Goal: Task Accomplishment & Management: Complete application form

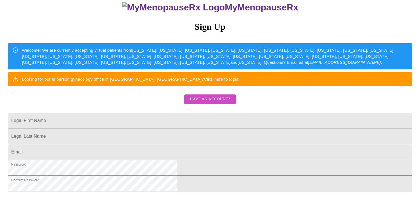
scroll to position [86, 0]
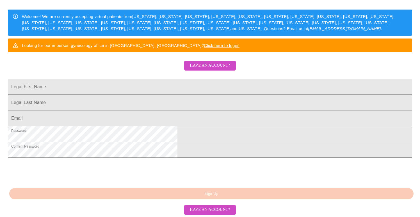
click at [199, 69] on span "Have an account?" at bounding box center [210, 65] width 40 height 7
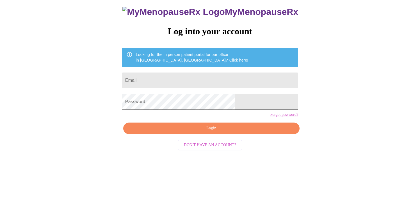
scroll to position [6, 0]
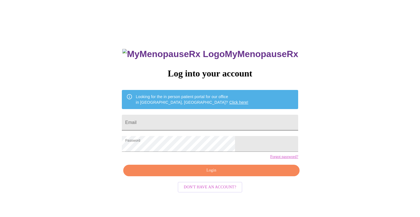
click at [173, 120] on input "Email" at bounding box center [210, 123] width 176 height 16
type input "[EMAIL_ADDRESS][DOMAIN_NAME]"
click at [205, 174] on span "Login" at bounding box center [211, 170] width 163 height 7
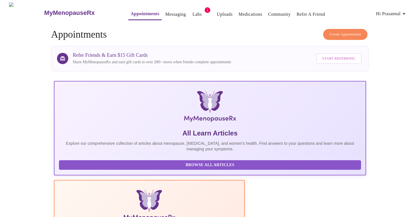
click at [193, 11] on link "Labs" at bounding box center [197, 14] width 9 height 8
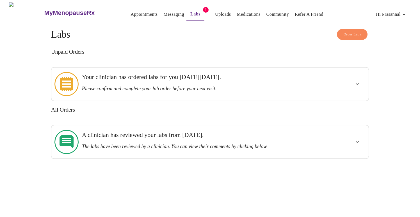
click at [251, 37] on h4 "Order Labs Labs" at bounding box center [210, 34] width 318 height 11
click at [132, 12] on link "Appointments" at bounding box center [144, 14] width 27 height 8
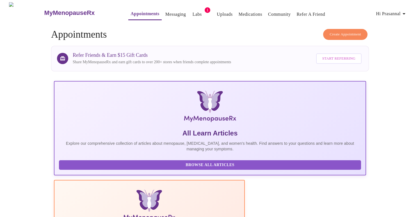
scroll to position [126, 0]
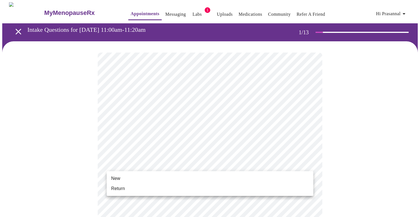
click at [156, 188] on li "Return" at bounding box center [210, 188] width 207 height 10
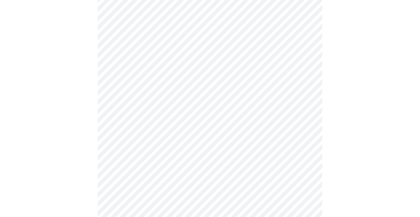
scroll to position [131, 0]
click at [72, 134] on div at bounding box center [210, 142] width 416 height 463
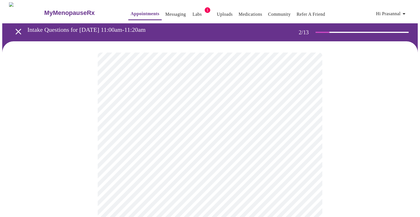
click at [278, 121] on body "MyMenopauseRx Appointments Messaging Labs 1 Uploads Medications Community Refer…" at bounding box center [210, 171] width 416 height 338
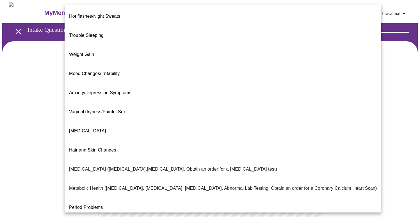
click at [168, 47] on li "Weight Gain" at bounding box center [223, 54] width 317 height 19
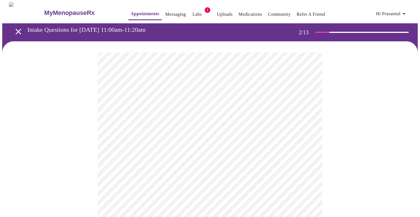
click at [88, 168] on div at bounding box center [210, 188] width 416 height 295
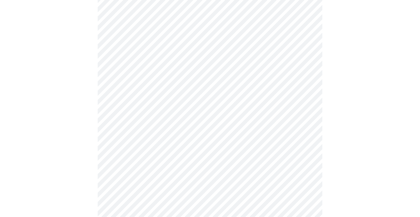
scroll to position [105, 0]
click at [203, 66] on body "MyMenopauseRx Appointments Messaging Labs 1 Uploads Medications Community Refer…" at bounding box center [210, 64] width 416 height 334
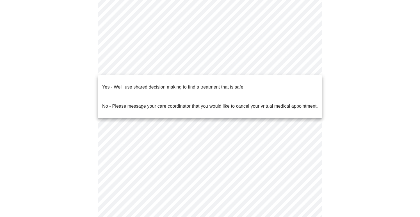
click at [278, 12] on div at bounding box center [210, 108] width 420 height 217
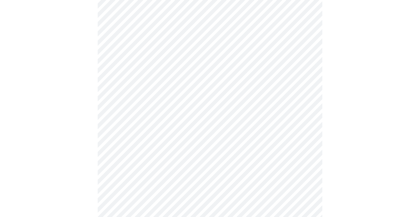
click at [278, 12] on body "MyMenopauseRx Appointments Messaging Labs 1 Uploads Medications Community Refer…" at bounding box center [210, 64] width 416 height 334
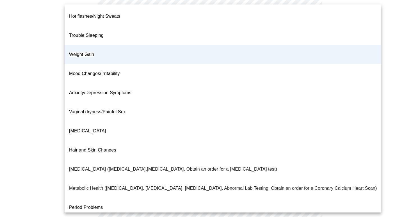
click at [402, 64] on div at bounding box center [210, 108] width 420 height 217
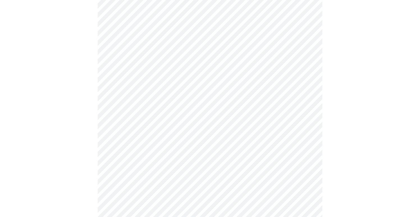
click at [273, 22] on body "MyMenopauseRx Appointments Messaging Labs 1 Uploads Medications Community Refer…" at bounding box center [210, 64] width 416 height 334
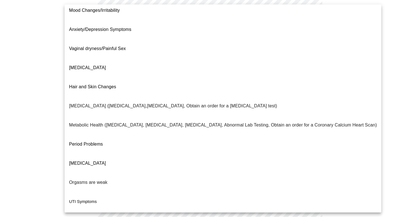
scroll to position [74, 0]
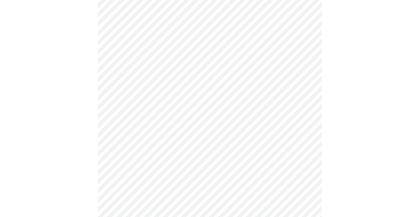
click at [222, 68] on body "MyMenopauseRx Appointments Messaging Labs 1 Uploads Medications Community Refer…" at bounding box center [210, 64] width 416 height 334
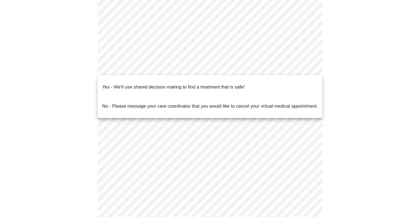
click at [195, 87] on span "Yes - We'll use shared decision making to find a treatment that is safe!" at bounding box center [173, 87] width 142 height 16
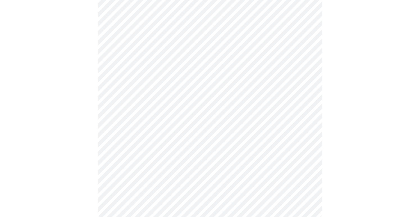
click at [71, 143] on div at bounding box center [210, 83] width 416 height 292
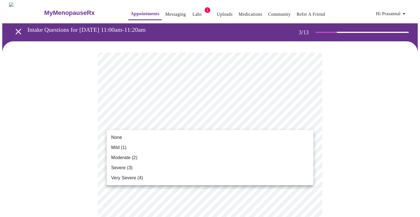
click at [188, 148] on li "Mild (1)" at bounding box center [210, 147] width 207 height 10
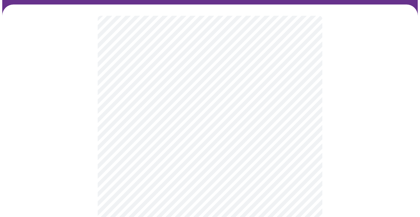
scroll to position [67, 0]
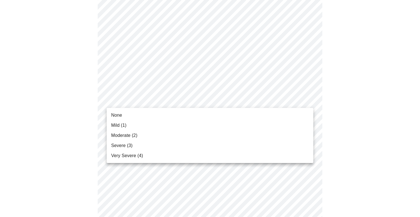
click at [171, 125] on li "Mild (1)" at bounding box center [210, 125] width 207 height 10
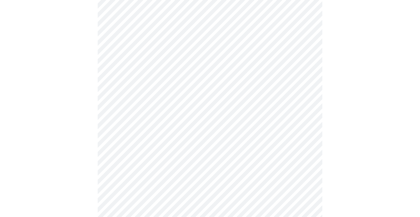
scroll to position [145, 0]
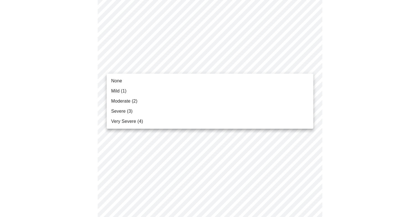
click at [174, 89] on li "Mild (1)" at bounding box center [210, 91] width 207 height 10
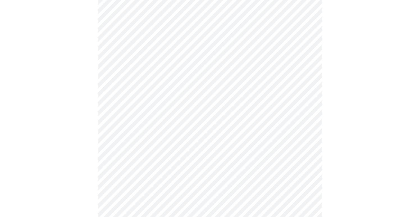
click at [164, 110] on body "MyMenopauseRx Appointments Messaging Labs 1 Uploads Medications Community Refer…" at bounding box center [210, 218] width 416 height 723
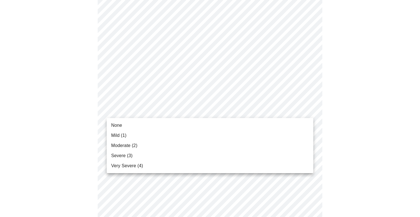
click at [149, 146] on li "Moderate (2)" at bounding box center [210, 145] width 207 height 10
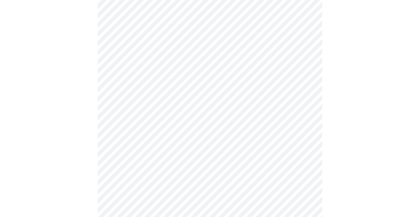
scroll to position [218, 0]
click at [186, 81] on body "MyMenopauseRx Appointments Messaging Labs 1 Uploads Medications Community Refer…" at bounding box center [210, 143] width 416 height 716
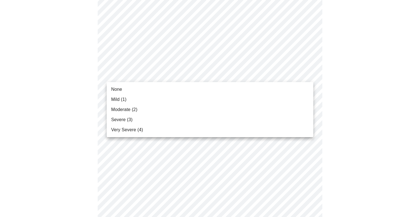
click at [170, 112] on li "Moderate (2)" at bounding box center [210, 109] width 207 height 10
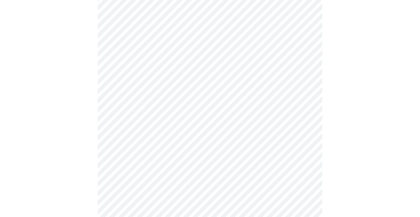
scroll to position [234, 0]
click at [177, 98] on body "MyMenopauseRx Appointments Messaging Labs 1 Uploads Medications Community Refer…" at bounding box center [210, 122] width 416 height 708
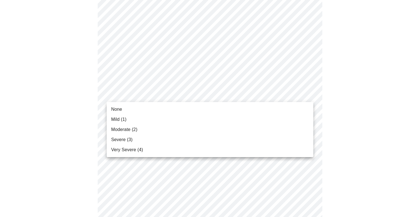
click at [162, 131] on li "Moderate (2)" at bounding box center [210, 129] width 207 height 10
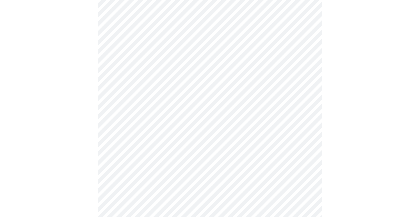
scroll to position [253, 0]
click at [167, 120] on body "MyMenopauseRx Appointments Messaging Labs 1 Uploads Medications Community Refer…" at bounding box center [210, 99] width 416 height 700
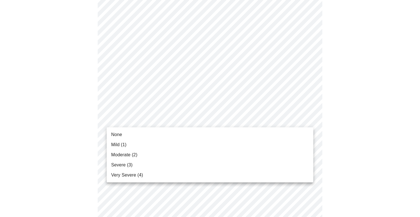
click at [147, 155] on li "Moderate (2)" at bounding box center [210, 155] width 207 height 10
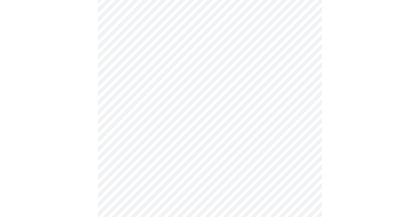
scroll to position [314, 0]
click at [167, 111] on body "MyMenopauseRx Appointments Messaging Labs 1 Uploads Medications Community Refer…" at bounding box center [210, 35] width 416 height 692
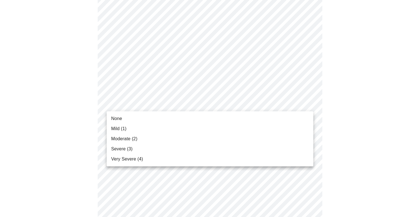
click at [149, 146] on li "Severe (3)" at bounding box center [210, 149] width 207 height 10
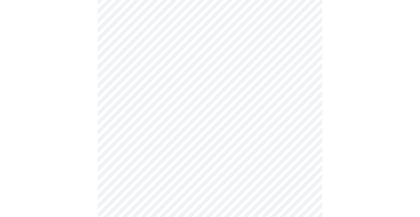
scroll to position [378, 0]
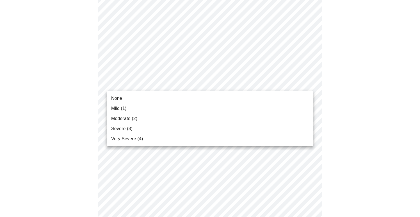
click at [170, 100] on li "None" at bounding box center [210, 98] width 207 height 10
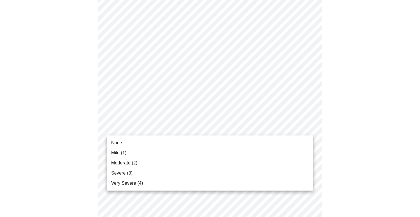
click at [124, 173] on span "Severe (3)" at bounding box center [121, 173] width 21 height 7
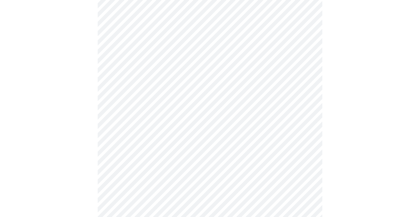
scroll to position [406, 0]
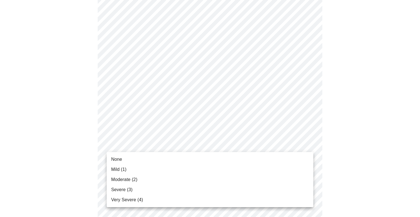
click at [134, 163] on li "None" at bounding box center [210, 159] width 207 height 10
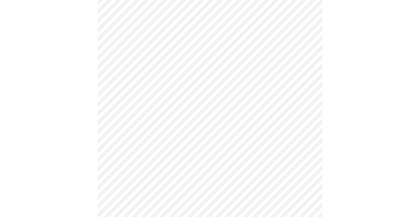
scroll to position [163, 0]
click at [54, 95] on div at bounding box center [210, 136] width 416 height 515
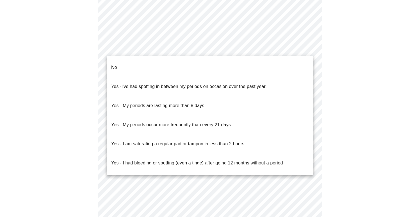
click at [195, 62] on li "No" at bounding box center [210, 67] width 207 height 19
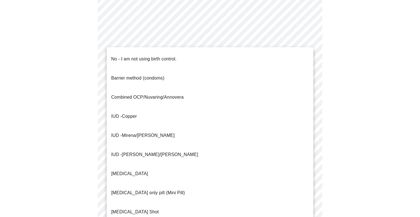
click at [181, 56] on li "No - I am not using birth control." at bounding box center [210, 58] width 207 height 19
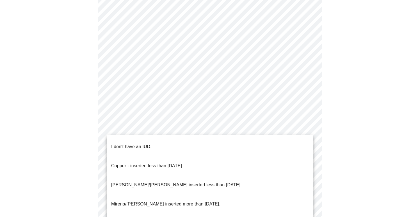
click at [175, 137] on li "I don't have an IUD." at bounding box center [210, 146] width 207 height 19
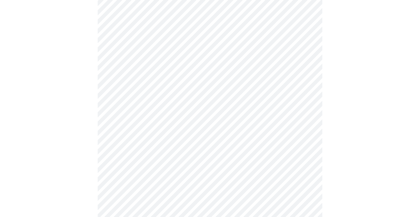
scroll to position [314, 0]
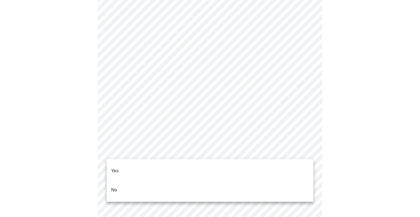
click at [163, 161] on li "Yes" at bounding box center [210, 170] width 207 height 19
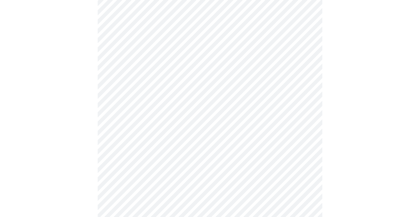
scroll to position [66, 0]
click at [301, 85] on body "MyMenopauseRx Appointments Messaging Labs 1 Uploads Medications Community Refer…" at bounding box center [210, 144] width 416 height 415
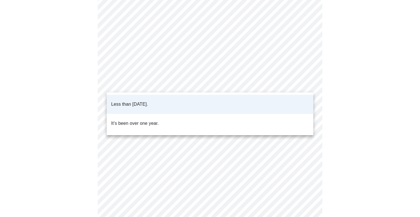
click at [257, 102] on li "Less than [DATE]." at bounding box center [210, 104] width 207 height 19
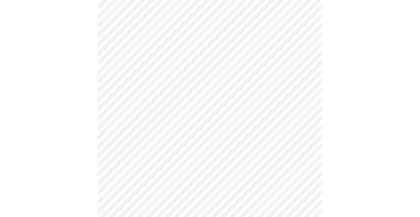
click at [307, 86] on body "MyMenopauseRx Appointments Messaging Labs 1 Uploads Medications Community Refer…" at bounding box center [210, 144] width 416 height 415
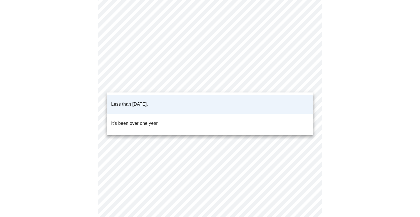
click at [360, 87] on div at bounding box center [210, 108] width 420 height 217
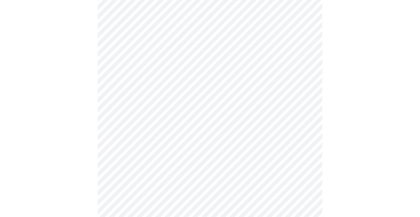
click at [303, 133] on body "MyMenopauseRx Appointments Messaging Labs 1 Uploads Medications Community Refer…" at bounding box center [210, 144] width 416 height 415
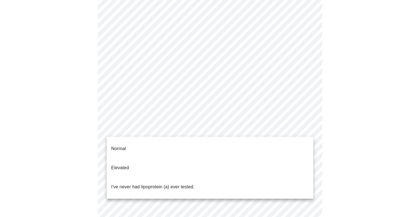
click at [259, 148] on li "Normal" at bounding box center [210, 148] width 207 height 19
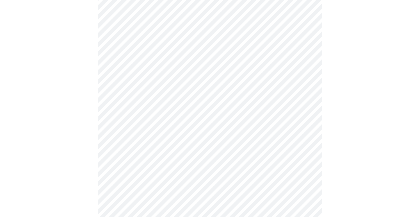
click at [298, 134] on body "MyMenopauseRx Appointments Messaging Labs 1 Uploads Medications Community Refer…" at bounding box center [210, 143] width 416 height 412
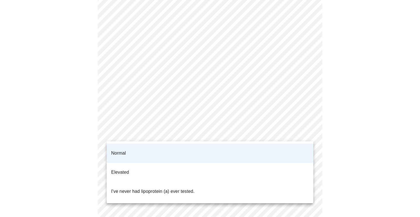
click at [258, 182] on li "I've never had lipoprotein (a) ever tested." at bounding box center [210, 191] width 207 height 19
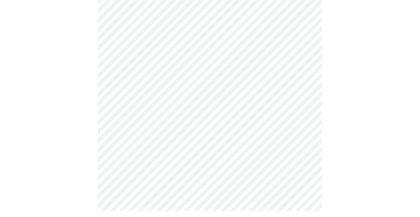
scroll to position [0, 0]
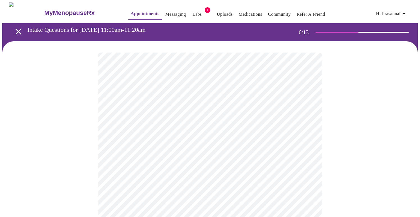
click at [412, 119] on div at bounding box center [210, 170] width 416 height 258
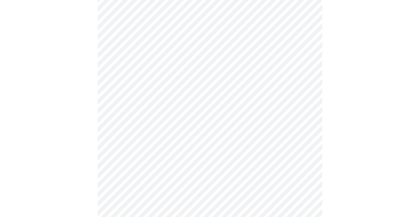
scroll to position [1475, 0]
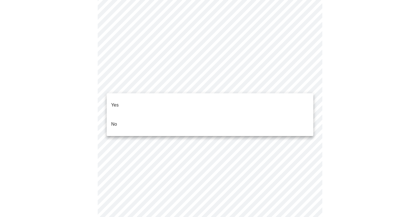
click at [252, 121] on li "No" at bounding box center [210, 124] width 207 height 19
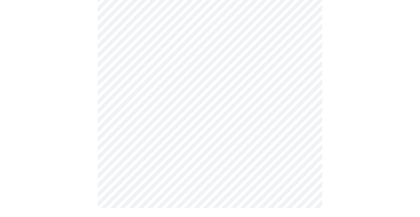
scroll to position [0, 0]
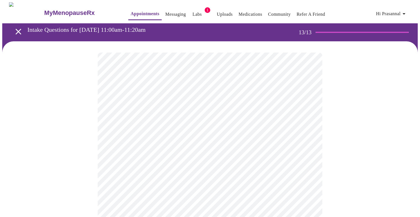
click at [193, 10] on link "Labs" at bounding box center [197, 14] width 9 height 8
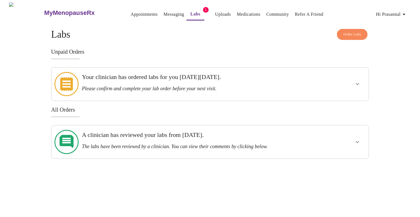
click at [199, 41] on div "Order Labs Labs Unpaid Orders Your clinician has ordered labs for you [DATE][DA…" at bounding box center [210, 94] width 318 height 130
click at [215, 13] on link "Uploads" at bounding box center [223, 14] width 16 height 8
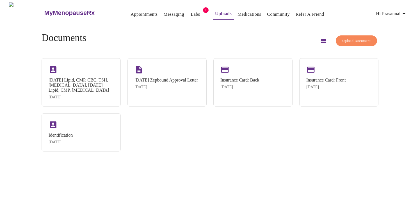
click at [164, 151] on div "[DATE] Lipid, CMP, CBC, TSH, [MEDICAL_DATA], [DATE] Lipid, CMP, [MEDICAL_DATA] …" at bounding box center [210, 104] width 337 height 93
